Goal: Information Seeking & Learning: Understand process/instructions

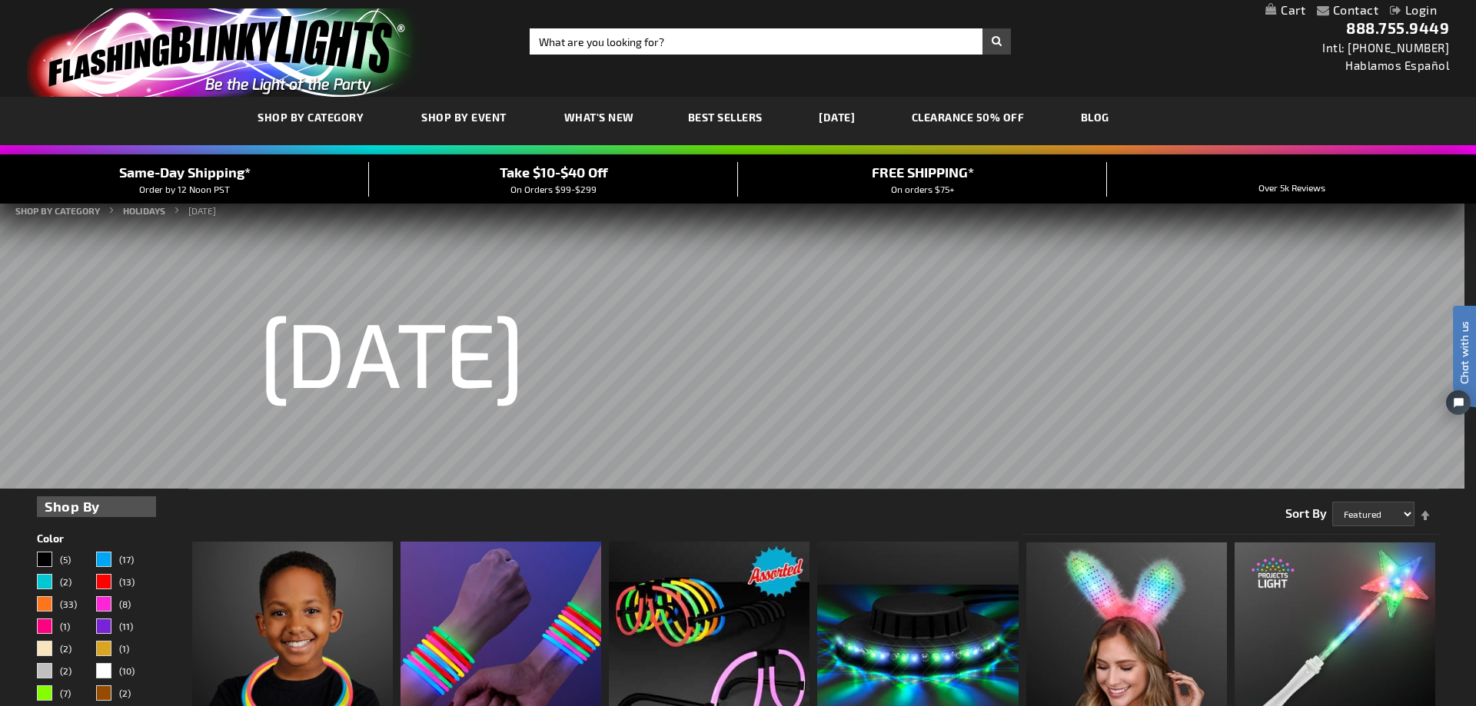
click at [1227, 88] on div "Close dialog Get 10% Off Subscribe and save today Unlock Offer Submit" at bounding box center [738, 353] width 1476 height 706
click at [1288, 12] on link "My Cart" at bounding box center [1274, 10] width 40 height 15
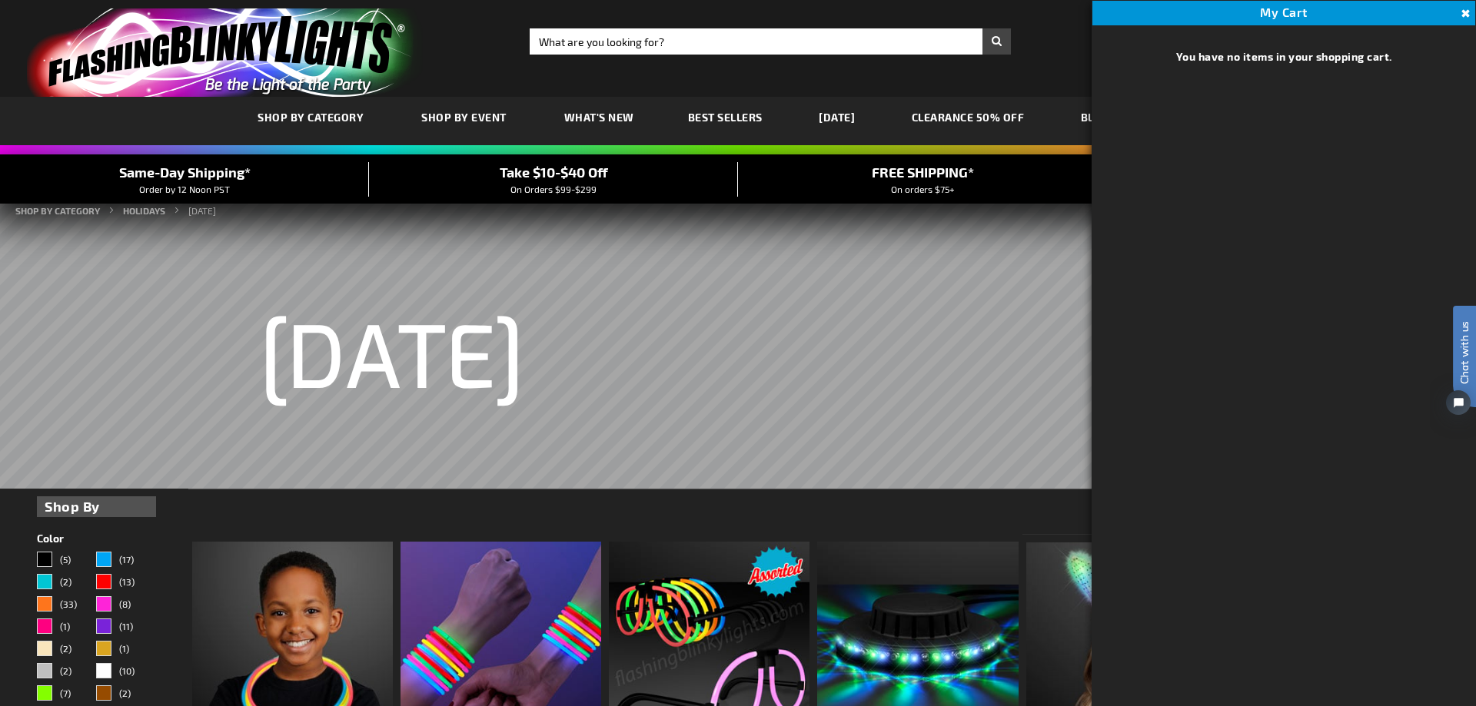
click at [1464, 11] on button "Close" at bounding box center [1463, 13] width 17 height 17
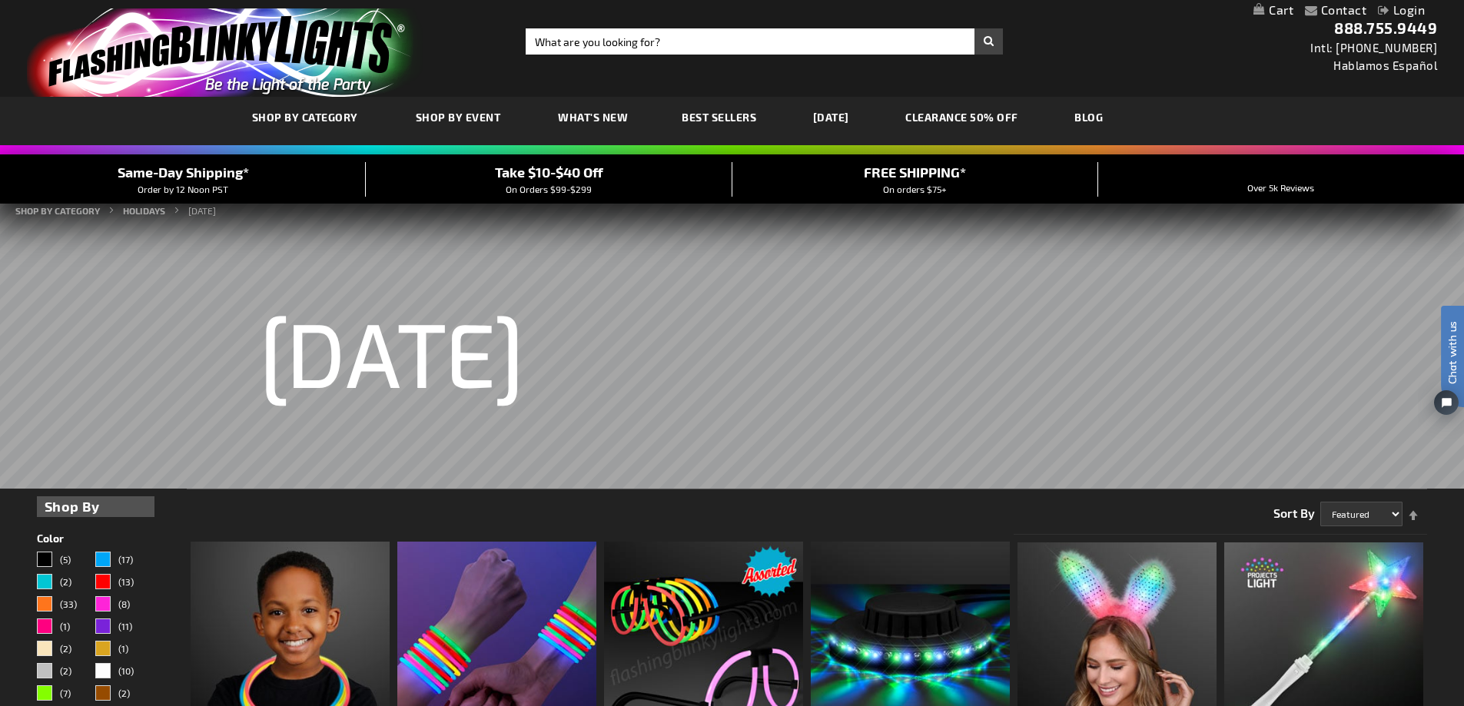
click at [1342, 11] on link "Contact" at bounding box center [1344, 9] width 46 height 15
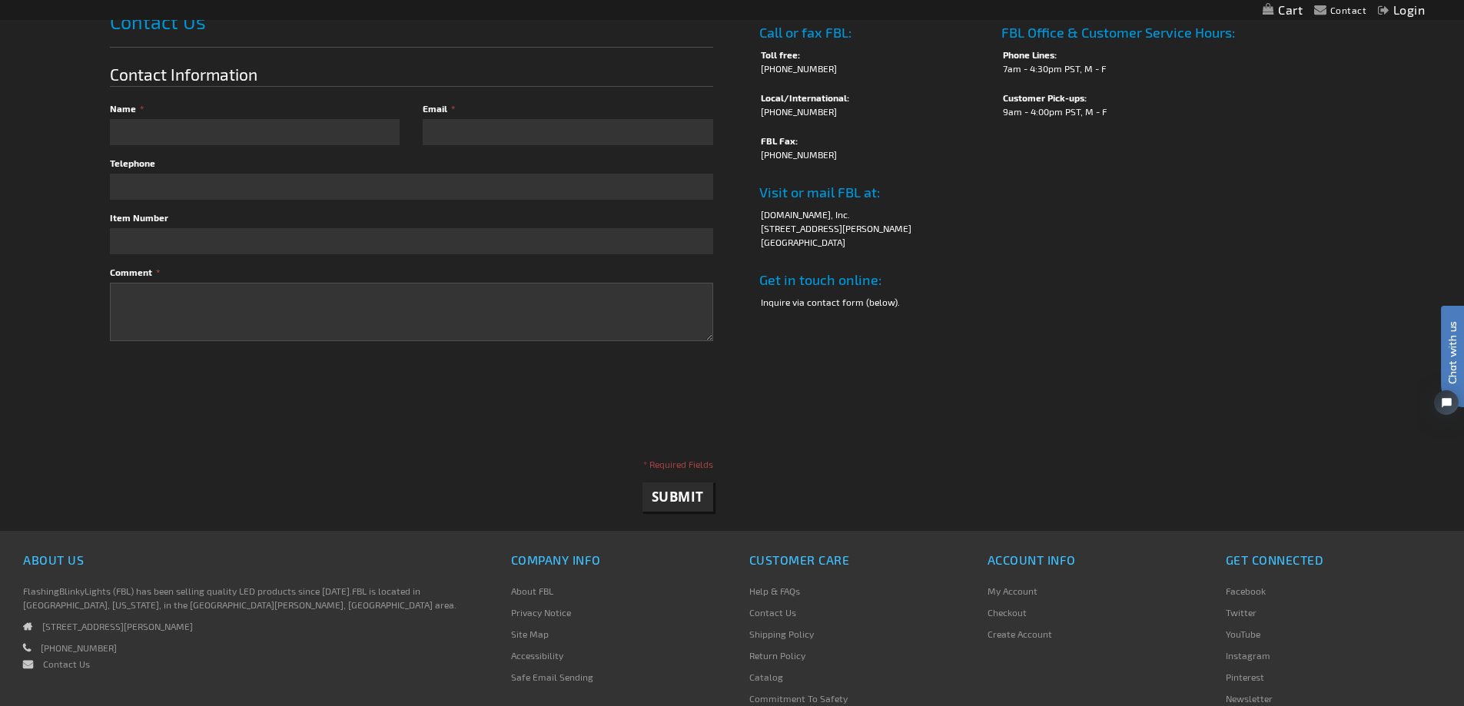
scroll to position [307, 0]
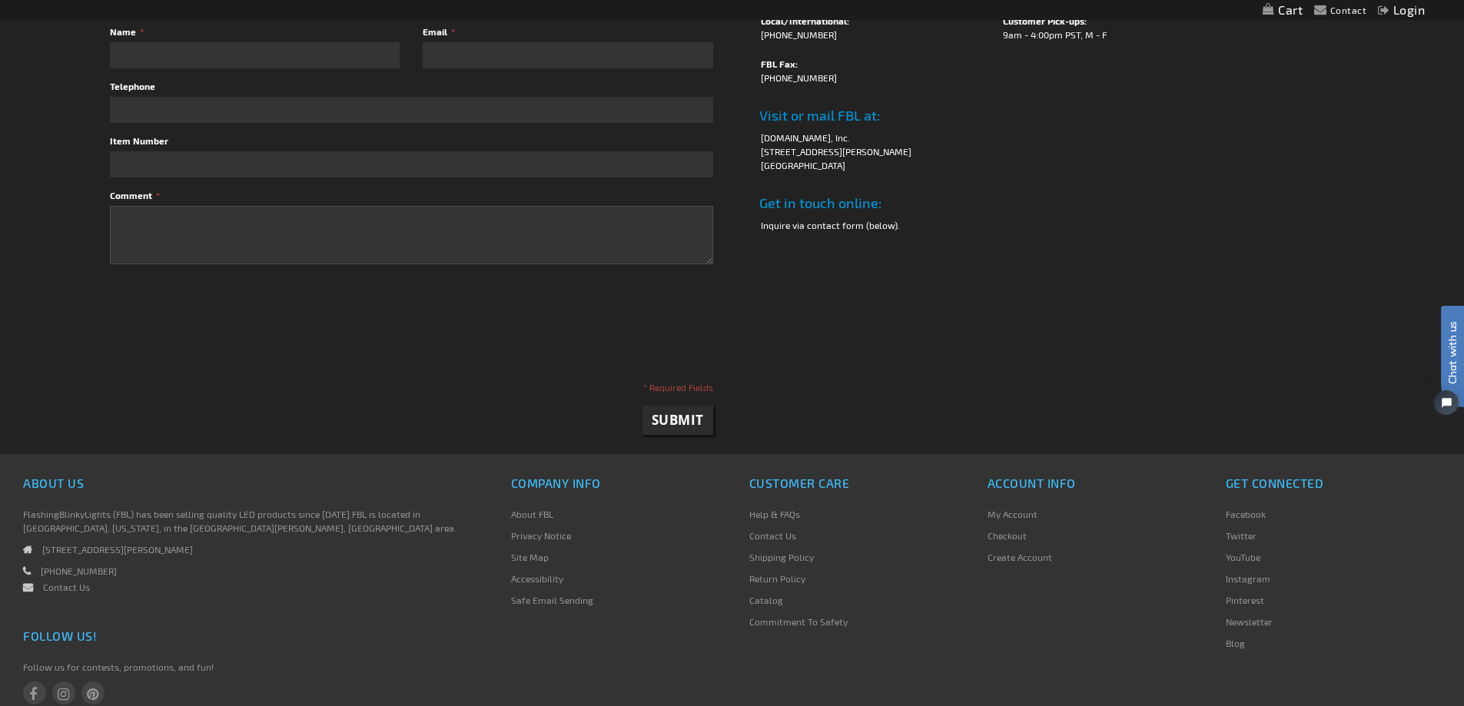
click at [796, 576] on link "Return Policy" at bounding box center [777, 578] width 56 height 11
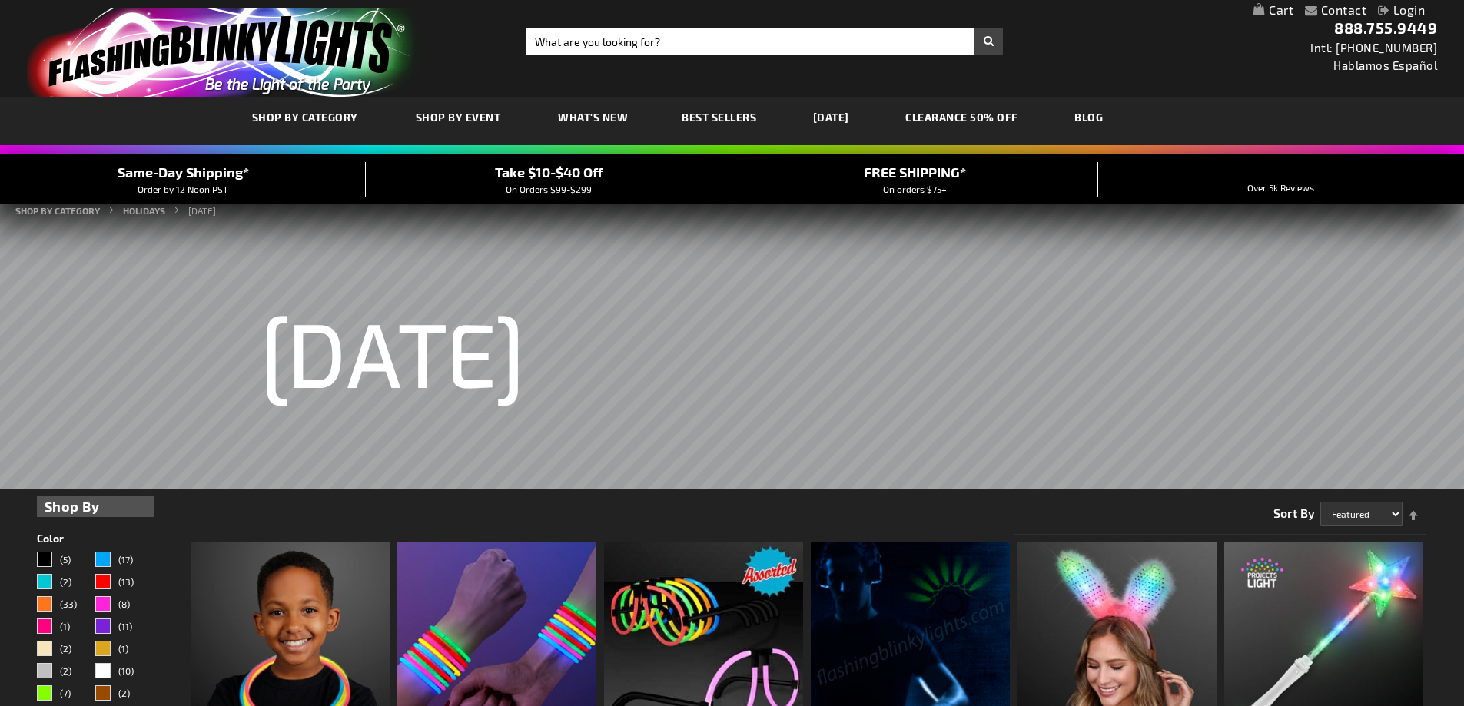
drag, startPoint x: 1320, startPoint y: 12, endPoint x: 780, endPoint y: 346, distance: 634.8
click at [1321, 12] on link "Contact" at bounding box center [1344, 9] width 46 height 15
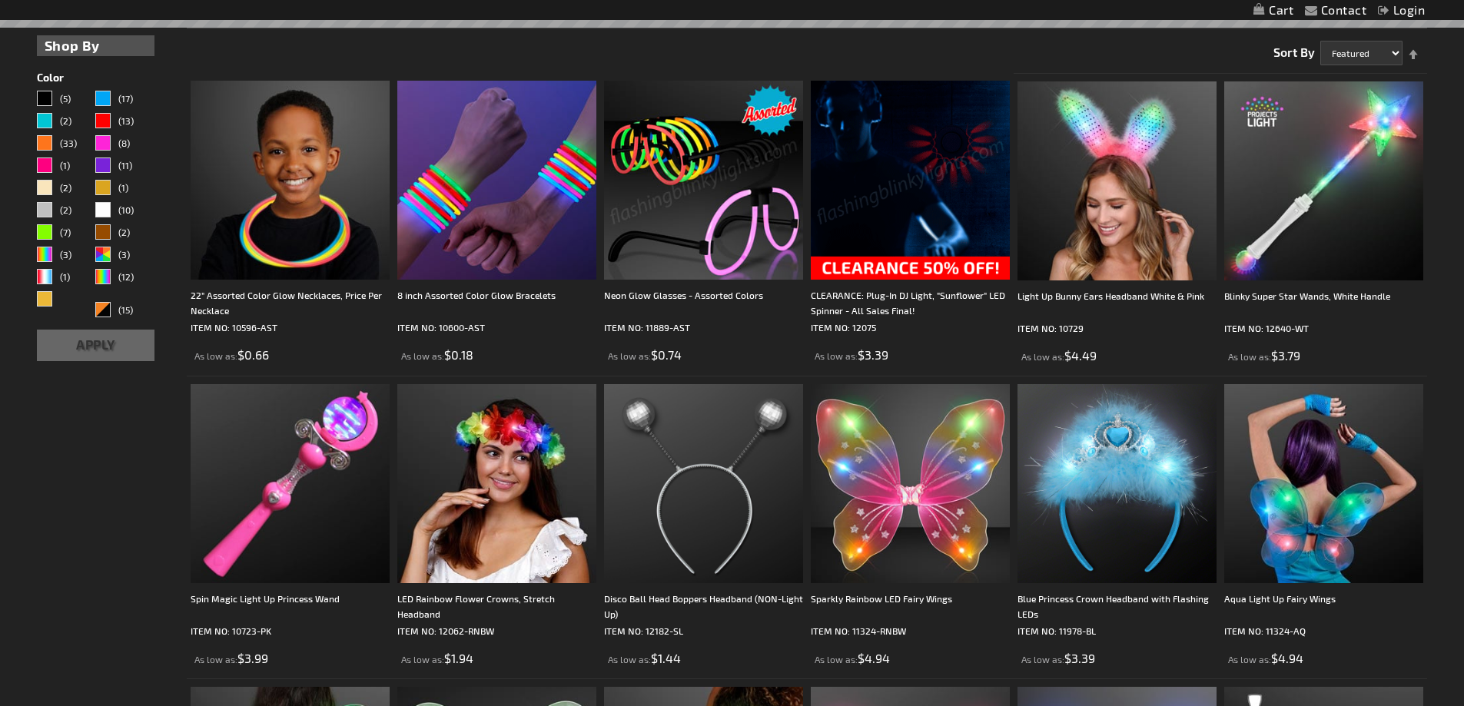
scroll to position [922, 0]
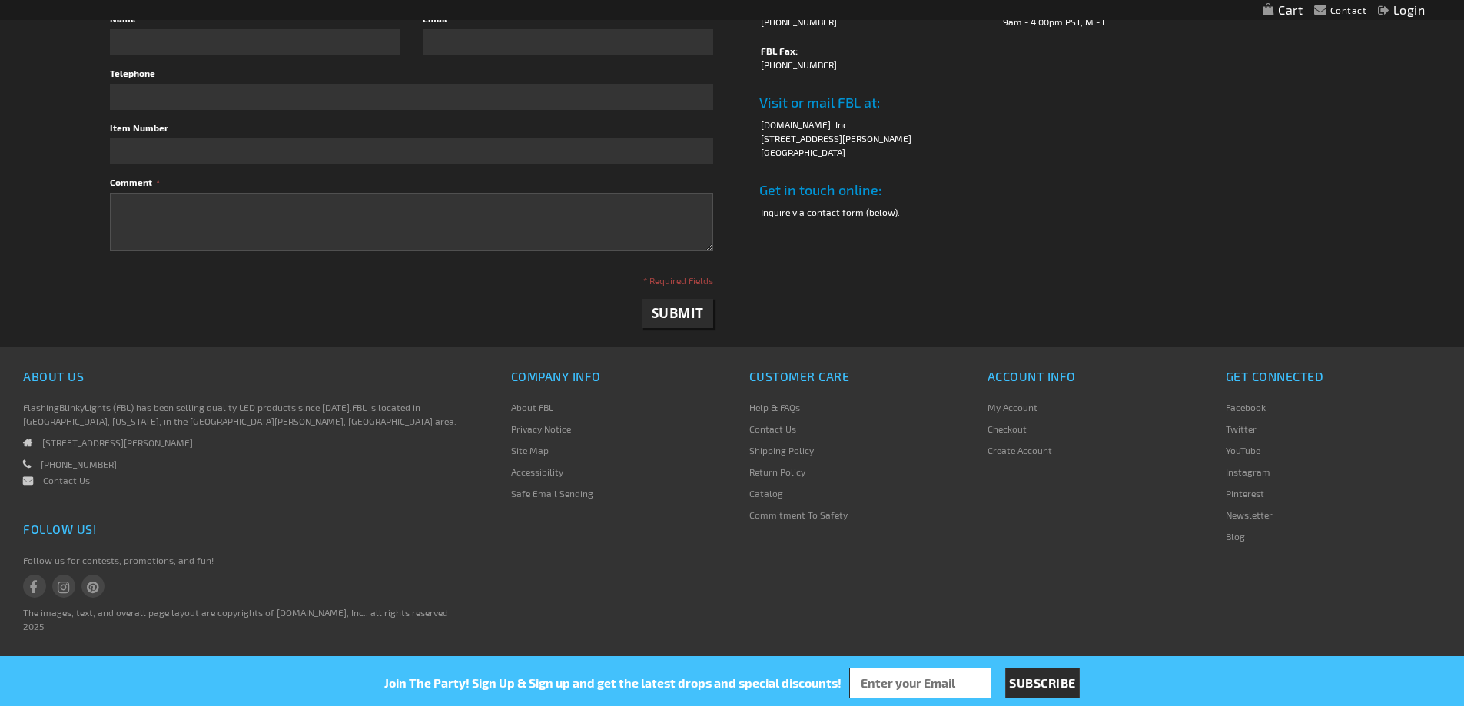
click at [769, 384] on span "customer care" at bounding box center [799, 376] width 101 height 15
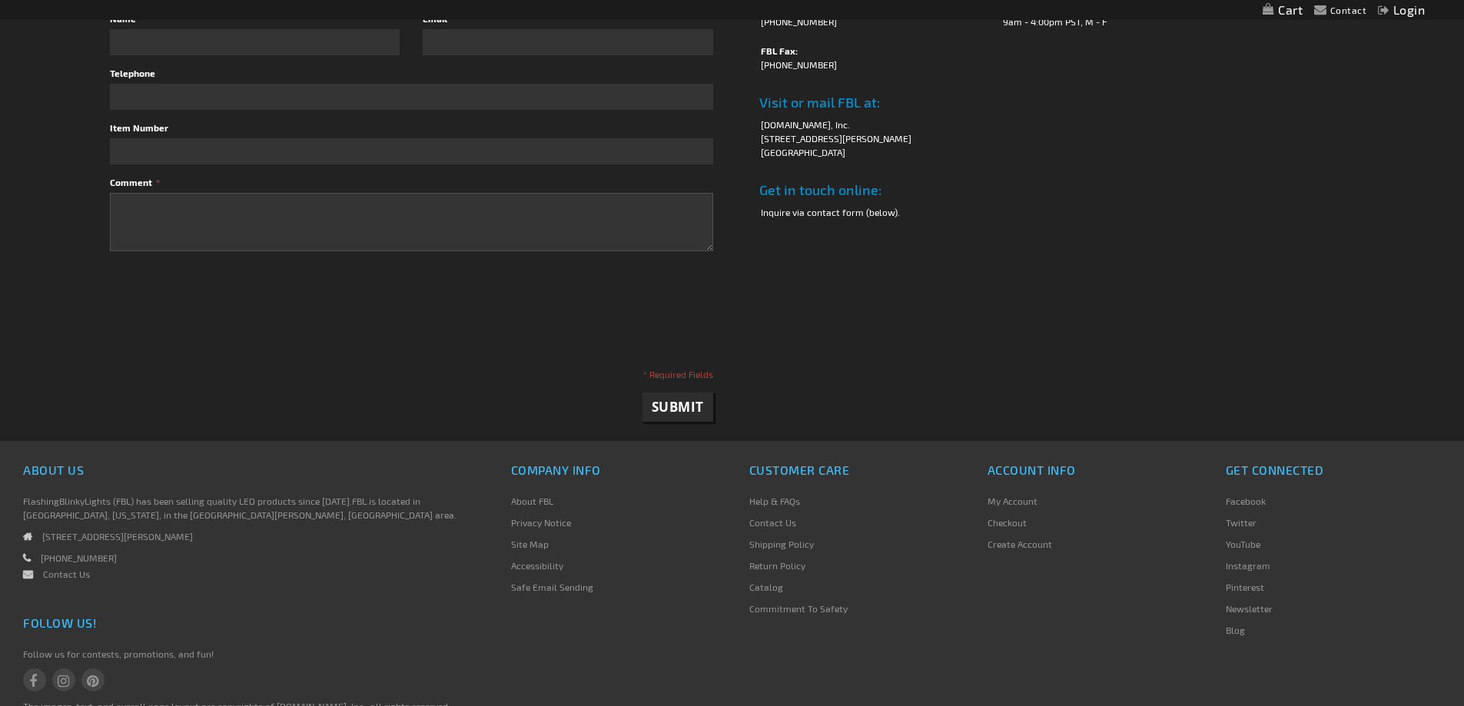
click at [776, 562] on link "Return Policy" at bounding box center [777, 565] width 56 height 11
